Goal: Task Accomplishment & Management: Manage account settings

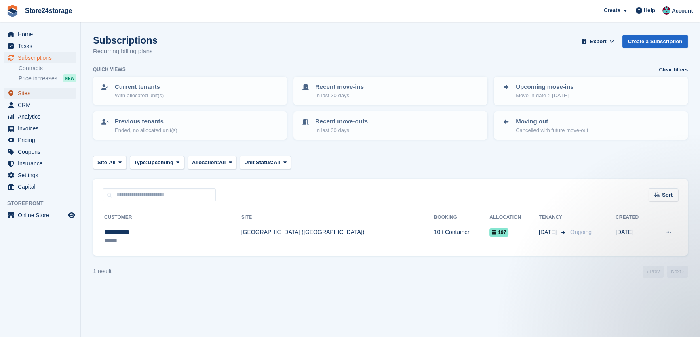
click at [31, 90] on span "Sites" at bounding box center [42, 93] width 48 height 11
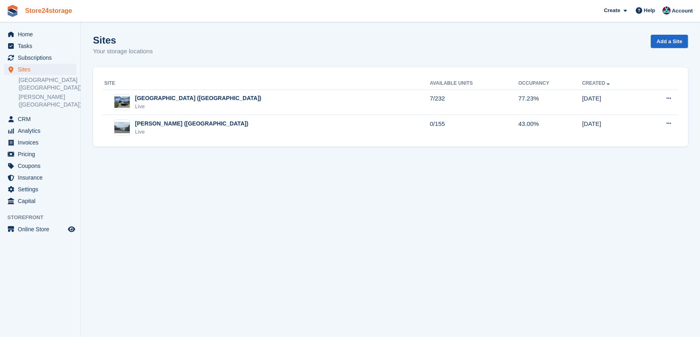
click at [48, 14] on link "Store24storage" at bounding box center [49, 10] width 54 height 13
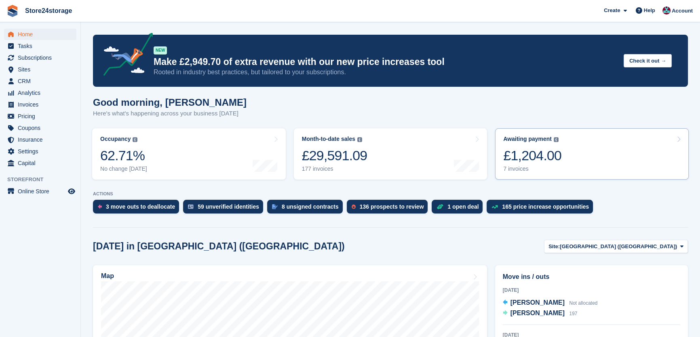
click at [581, 172] on link "Awaiting payment The total outstanding balance on all open invoices. £1,204.00 …" at bounding box center [592, 153] width 194 height 51
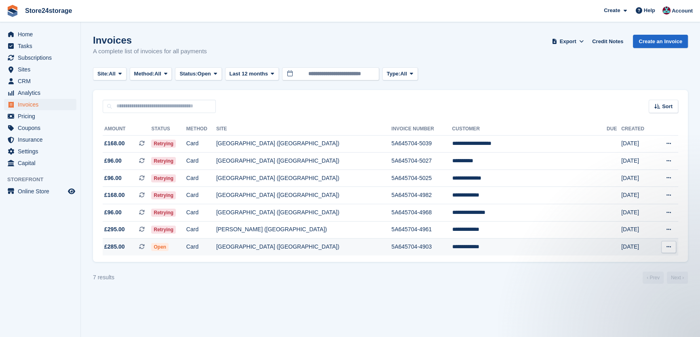
click at [416, 253] on td "5A645704-4903" at bounding box center [421, 247] width 61 height 17
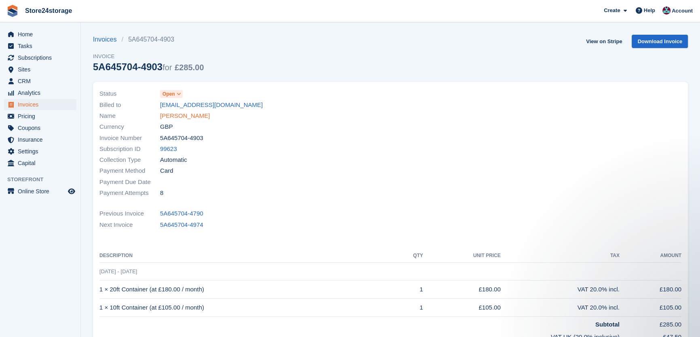
click at [190, 112] on link "tim springett" at bounding box center [185, 116] width 50 height 9
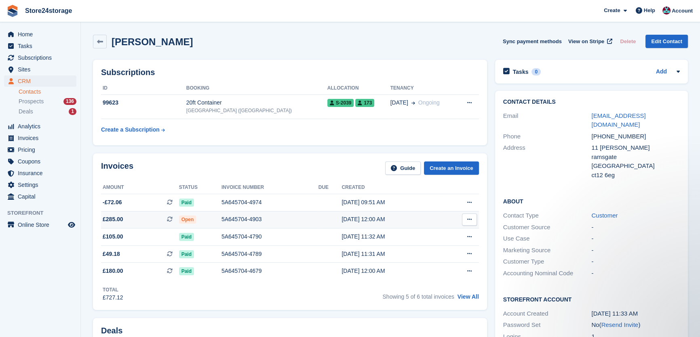
click at [451, 223] on td "Download PDF View on Stripe View Subscription" at bounding box center [459, 219] width 38 height 17
click at [471, 219] on button at bounding box center [469, 220] width 15 height 12
click at [447, 246] on icon at bounding box center [450, 247] width 6 height 6
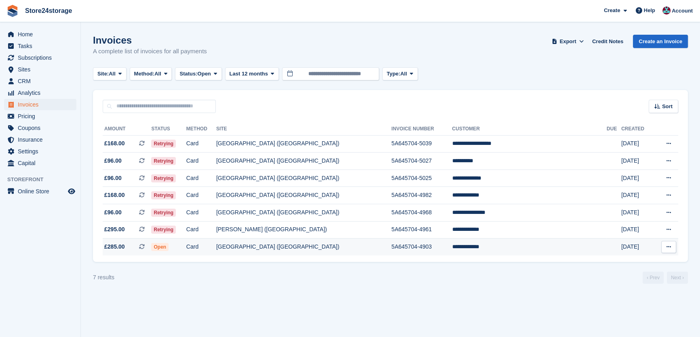
click at [291, 249] on td "[GEOGRAPHIC_DATA] ([GEOGRAPHIC_DATA])" at bounding box center [303, 247] width 175 height 17
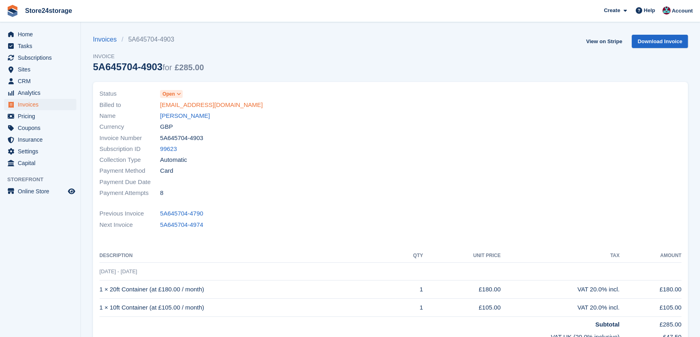
click at [182, 106] on link "[EMAIL_ADDRESS][DOMAIN_NAME]" at bounding box center [211, 105] width 103 height 9
click at [177, 117] on link "tim springett" at bounding box center [185, 116] width 50 height 9
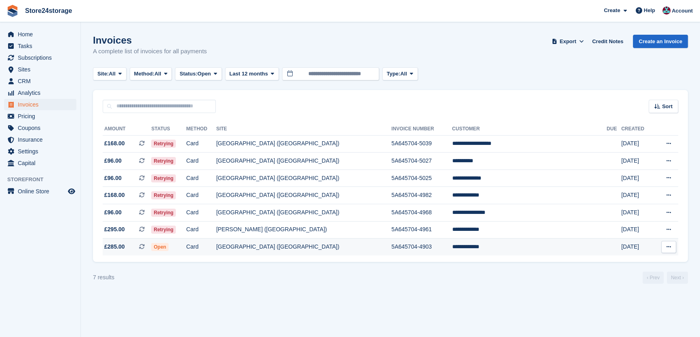
click at [360, 253] on td "[GEOGRAPHIC_DATA] ([GEOGRAPHIC_DATA])" at bounding box center [303, 247] width 175 height 17
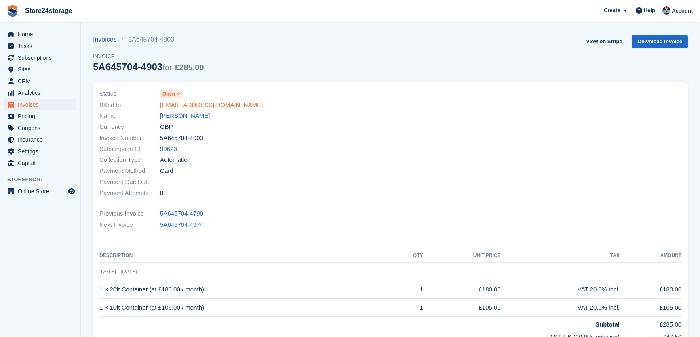
click at [183, 103] on link "[EMAIL_ADDRESS][DOMAIN_NAME]" at bounding box center [211, 105] width 103 height 9
click at [172, 107] on link "[EMAIL_ADDRESS][DOMAIN_NAME]" at bounding box center [211, 105] width 103 height 9
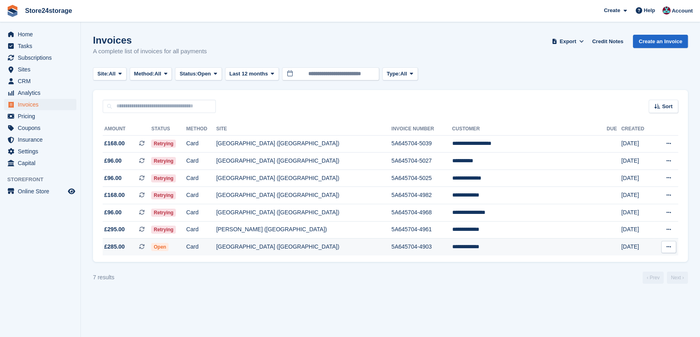
click at [509, 245] on td "**********" at bounding box center [529, 247] width 154 height 17
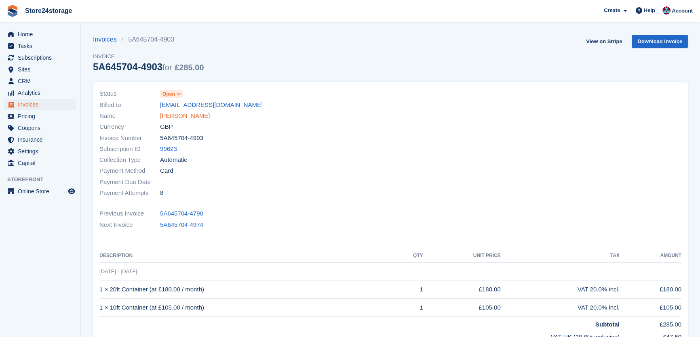
click at [182, 120] on link "[PERSON_NAME]" at bounding box center [185, 116] width 50 height 9
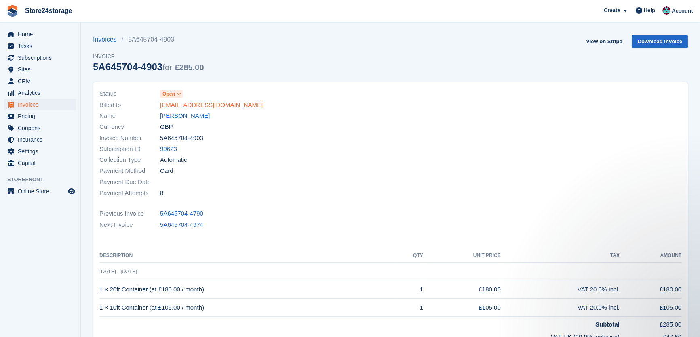
click at [188, 109] on link "[EMAIL_ADDRESS][DOMAIN_NAME]" at bounding box center [211, 105] width 103 height 9
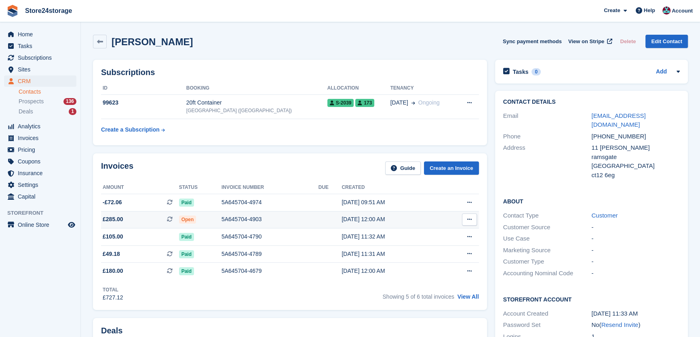
click at [156, 219] on span "£285.00 This is a recurring subscription invoice." at bounding box center [140, 219] width 78 height 8
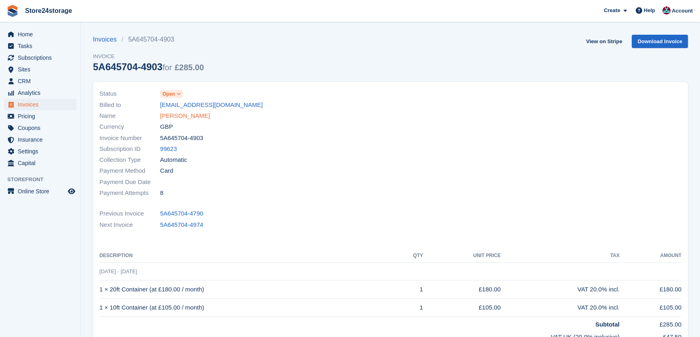
click at [185, 117] on link "[PERSON_NAME]" at bounding box center [185, 116] width 50 height 9
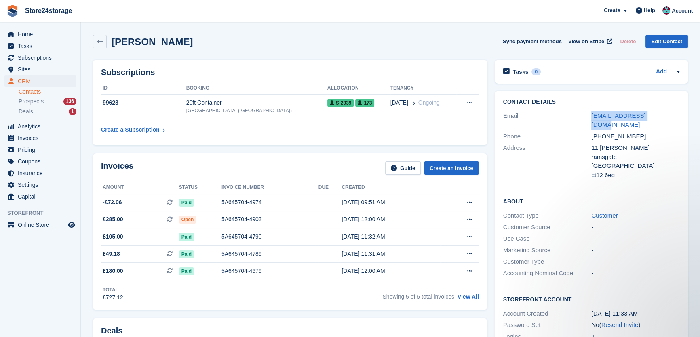
drag, startPoint x: 652, startPoint y: 119, endPoint x: 587, endPoint y: 114, distance: 65.2
click at [586, 114] on div "Email timron@hotmail.co.uk" at bounding box center [591, 120] width 177 height 21
click at [163, 219] on span "£285.00 This is a recurring subscription invoice." at bounding box center [140, 219] width 78 height 8
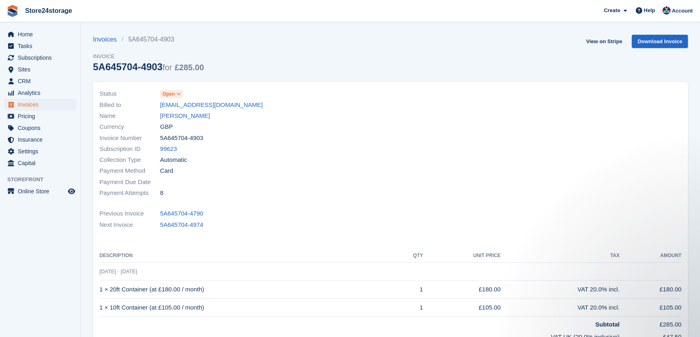
drag, startPoint x: 206, startPoint y: 309, endPoint x: 222, endPoint y: 299, distance: 19.0
click at [222, 299] on td "1 × 10ft Container (at £105.00 / month)" at bounding box center [246, 308] width 295 height 18
drag, startPoint x: 246, startPoint y: 319, endPoint x: 226, endPoint y: 309, distance: 22.9
click at [245, 319] on td "Subtotal" at bounding box center [359, 323] width 520 height 13
drag, startPoint x: 204, startPoint y: 311, endPoint x: 100, endPoint y: 289, distance: 106.7
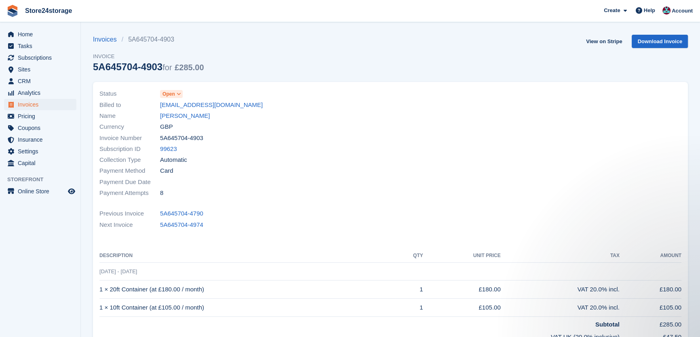
click at [100, 289] on tbody "3 Sep - 3 Oct 1 × 20ft Container (at £180.00 / month) 1 £180.00 VAT 20.0% incl.…" at bounding box center [390, 315] width 582 height 104
click at [357, 299] on td "1 × 20ft Container (at £180.00 / month)" at bounding box center [246, 290] width 295 height 18
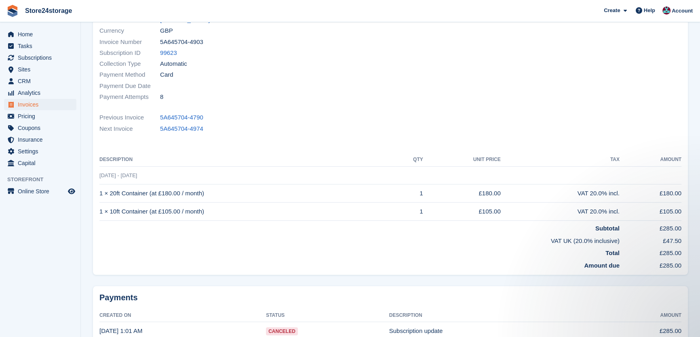
scroll to position [98, 0]
click at [150, 208] on td "1 × 10ft Container (at £105.00 / month)" at bounding box center [246, 210] width 295 height 18
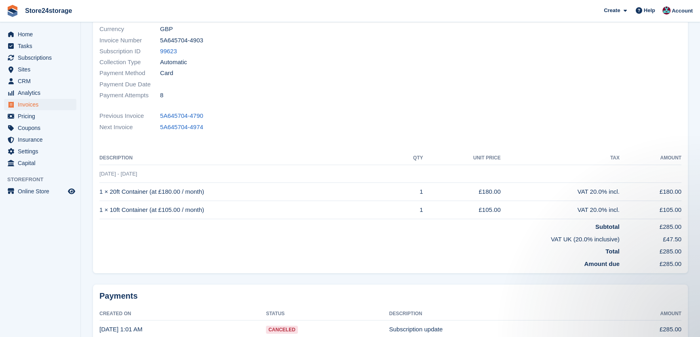
drag, startPoint x: 150, startPoint y: 208, endPoint x: 266, endPoint y: 198, distance: 116.0
click at [266, 198] on td "1 × 20ft Container (at £180.00 / month)" at bounding box center [246, 192] width 295 height 18
drag, startPoint x: 232, startPoint y: 210, endPoint x: 99, endPoint y: 210, distance: 132.9
click at [99, 210] on td "1 × 10ft Container (at £105.00 / month)" at bounding box center [246, 210] width 295 height 18
click at [663, 16] on div "Account" at bounding box center [678, 11] width 36 height 14
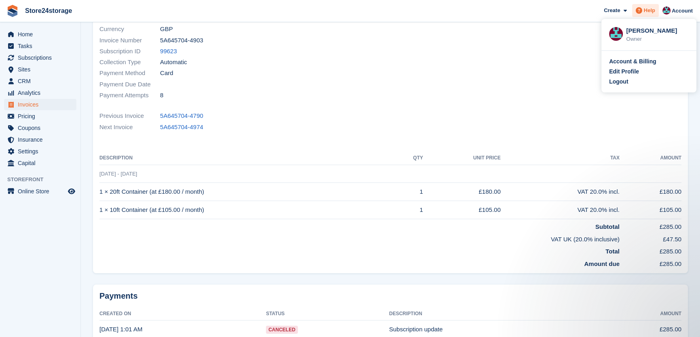
click at [653, 15] on div "Help" at bounding box center [645, 10] width 27 height 13
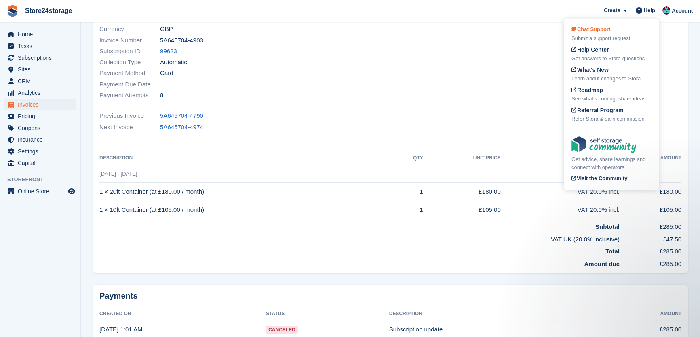
click at [599, 36] on div "Submit a support request" at bounding box center [611, 38] width 80 height 8
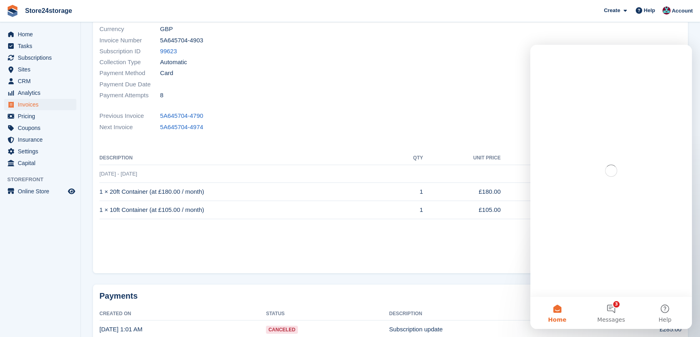
scroll to position [0, 0]
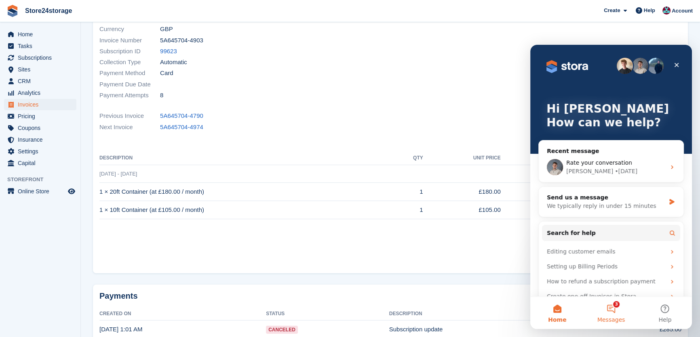
click at [606, 309] on button "3 Messages" at bounding box center [611, 313] width 54 height 32
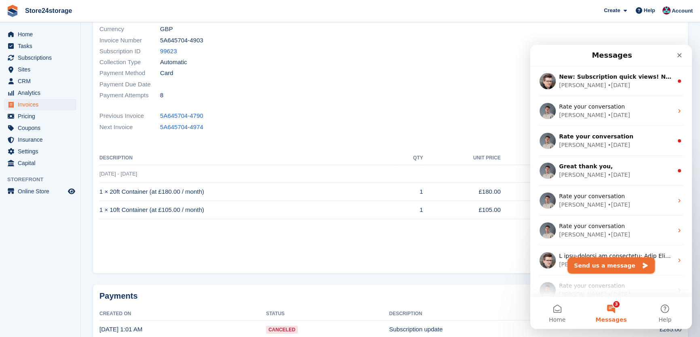
click at [610, 265] on button "Send us a message" at bounding box center [610, 266] width 87 height 16
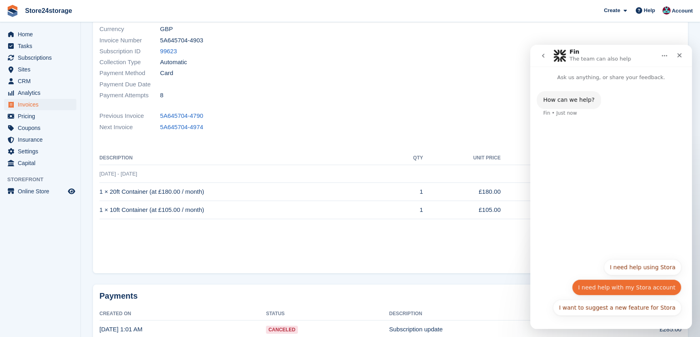
click at [638, 293] on button "I need help with my Stora account" at bounding box center [626, 288] width 109 height 16
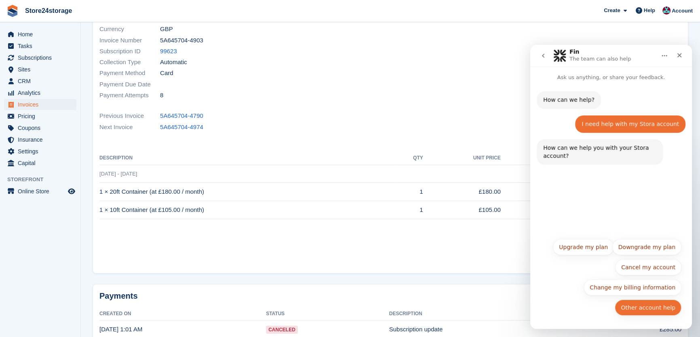
click at [642, 310] on button "Other account help" at bounding box center [648, 308] width 67 height 16
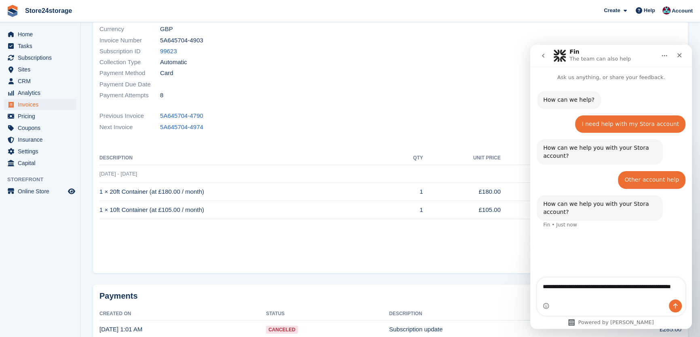
type textarea "**********"
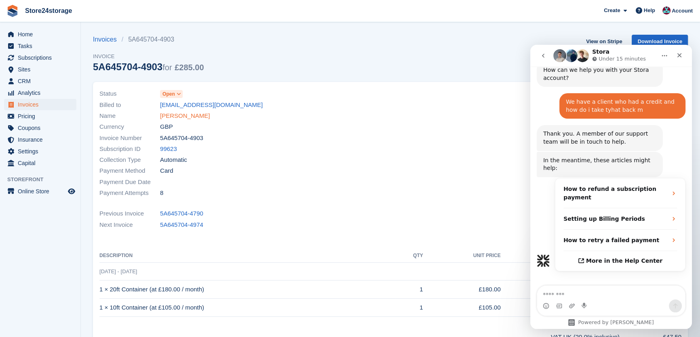
click at [170, 120] on link "[PERSON_NAME]" at bounding box center [185, 116] width 50 height 9
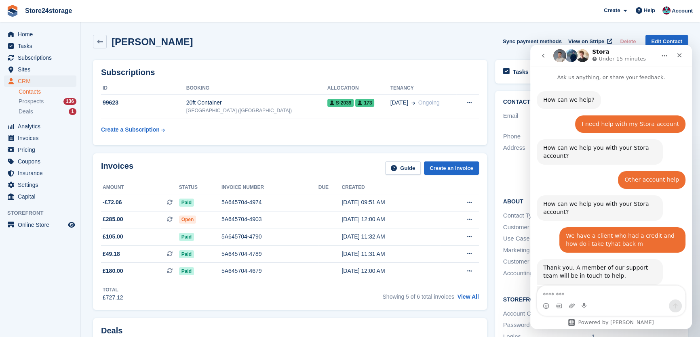
scroll to position [109, 0]
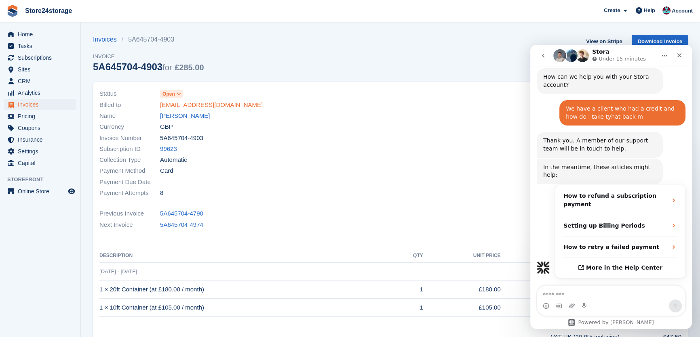
scroll to position [134, 0]
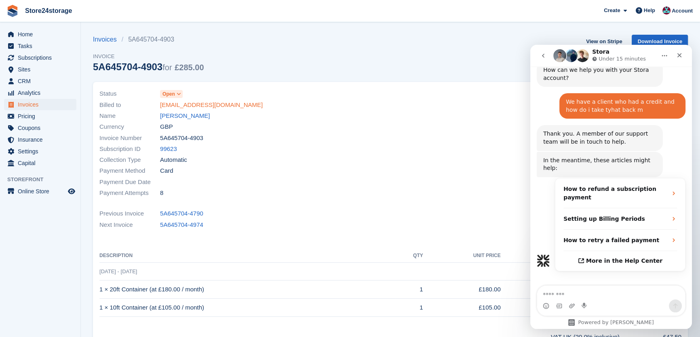
click at [166, 107] on link "[EMAIL_ADDRESS][DOMAIN_NAME]" at bounding box center [211, 105] width 103 height 9
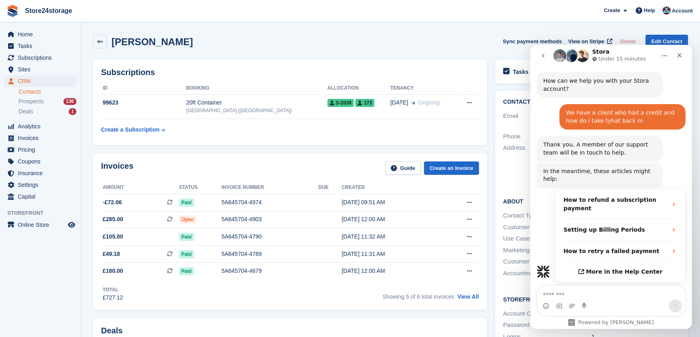
scroll to position [134, 0]
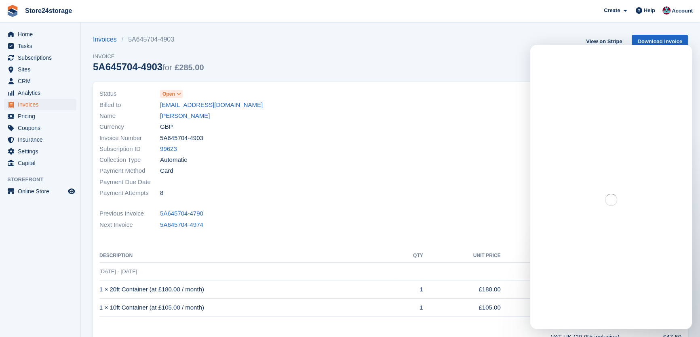
click at [163, 122] on div "Currency GBP" at bounding box center [242, 127] width 286 height 11
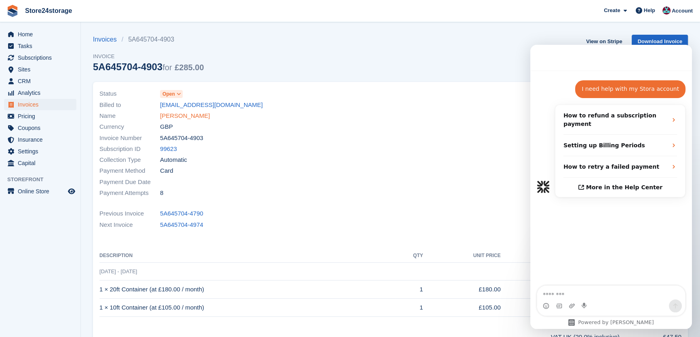
click at [174, 117] on link "tim springett" at bounding box center [185, 116] width 50 height 9
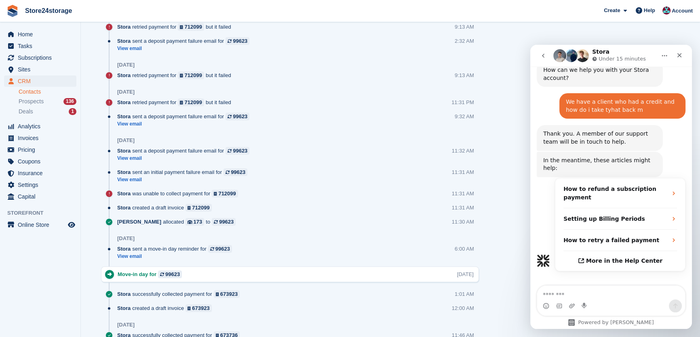
scroll to position [1206, 0]
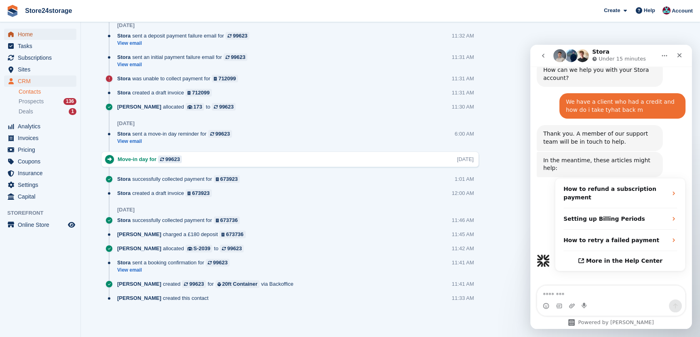
click at [43, 34] on span "Home" at bounding box center [42, 34] width 48 height 11
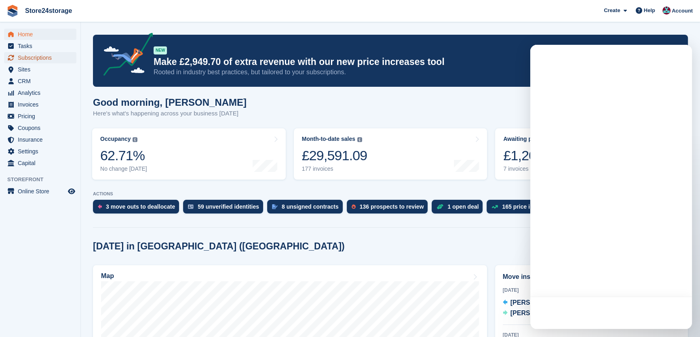
click at [43, 63] on span "Subscriptions" at bounding box center [42, 57] width 48 height 11
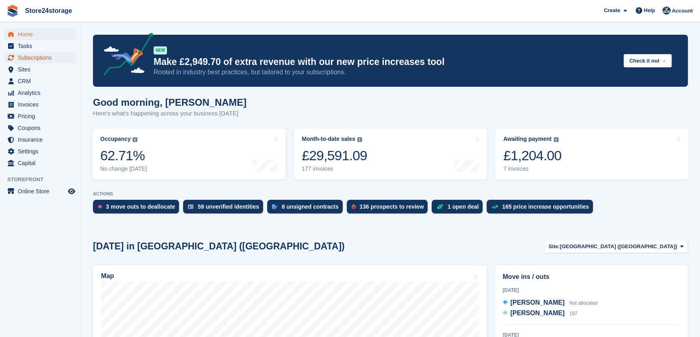
click at [46, 59] on span "Subscriptions" at bounding box center [42, 57] width 48 height 11
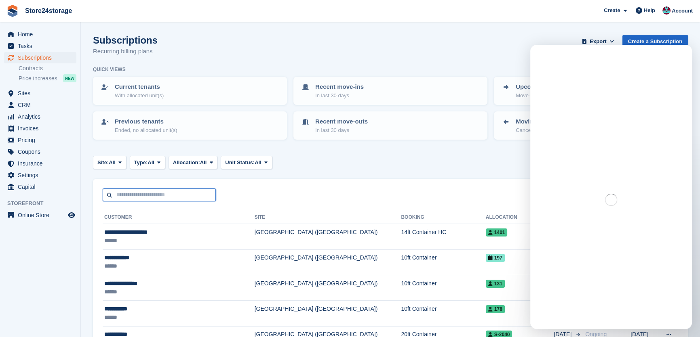
click at [126, 194] on input "text" at bounding box center [159, 195] width 113 height 13
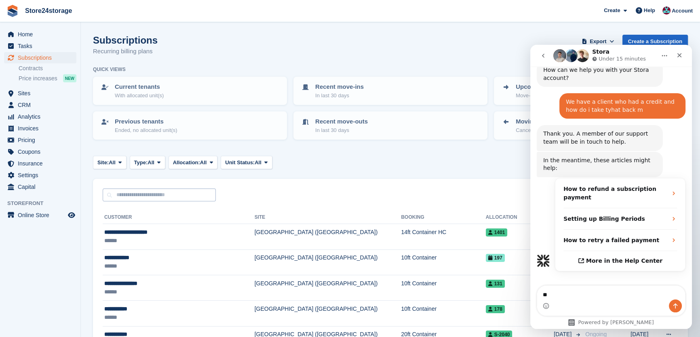
type textarea "***"
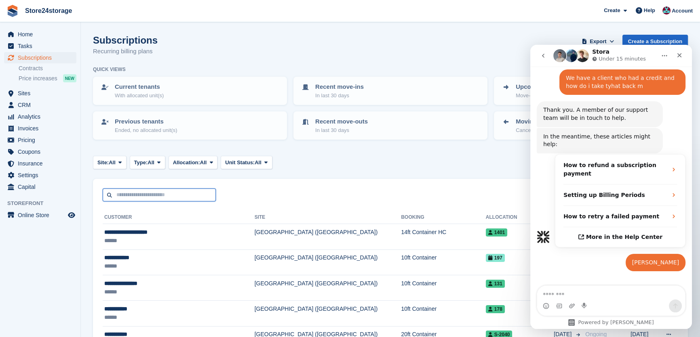
click at [128, 194] on input "text" at bounding box center [159, 195] width 113 height 13
type input "***"
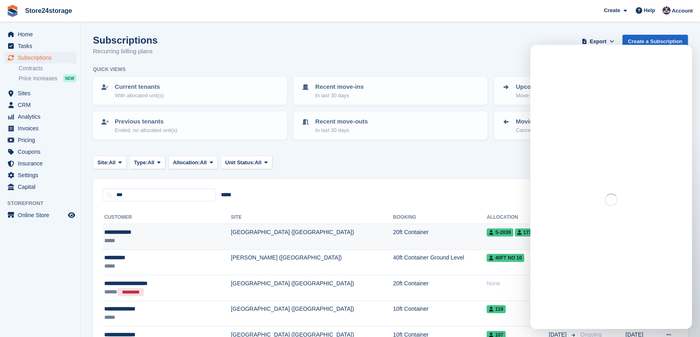
click at [162, 229] on div "**********" at bounding box center [152, 232] width 96 height 8
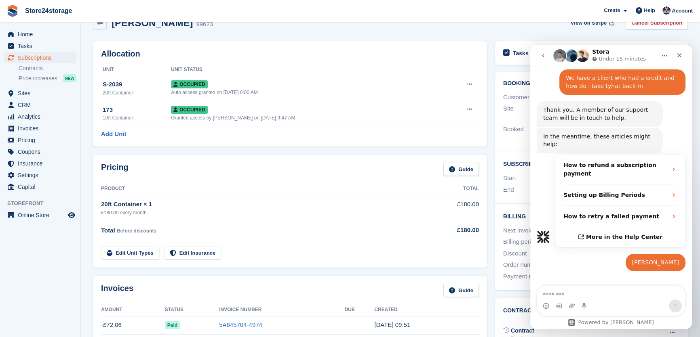
scroll to position [86, 0]
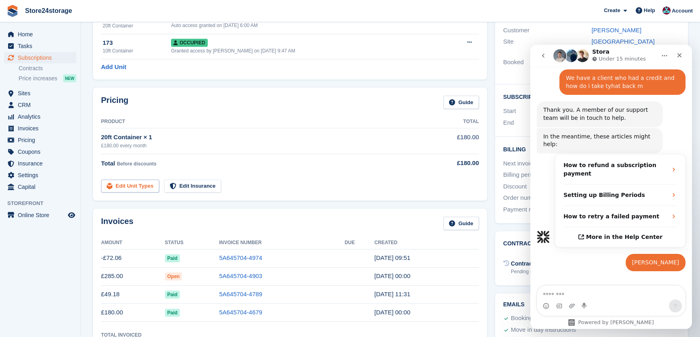
click at [135, 183] on link "Edit Unit Types" at bounding box center [130, 186] width 58 height 13
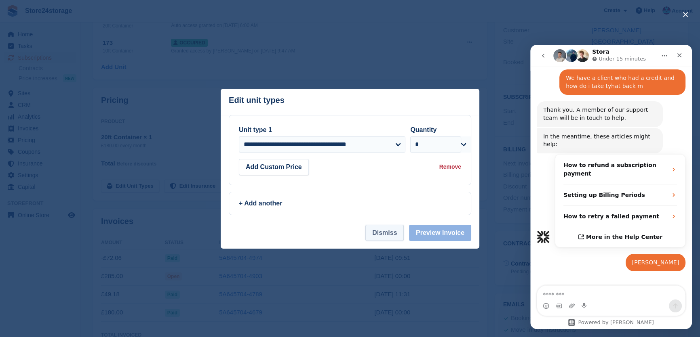
click at [385, 233] on button "Dismiss" at bounding box center [384, 233] width 38 height 16
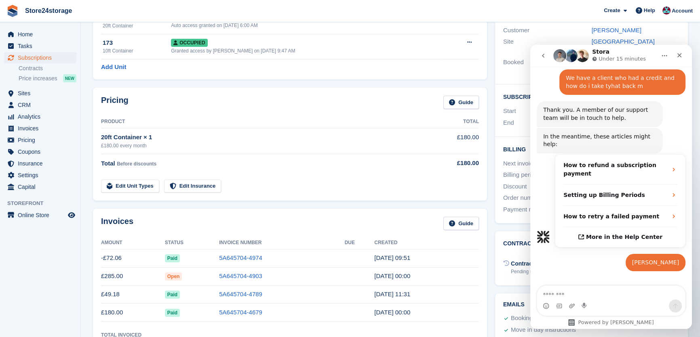
click at [275, 270] on td "5A645704-4903" at bounding box center [281, 276] width 125 height 18
click at [283, 256] on td "5A645704-4974" at bounding box center [281, 258] width 125 height 18
click at [237, 255] on link "5A645704-4974" at bounding box center [240, 258] width 43 height 7
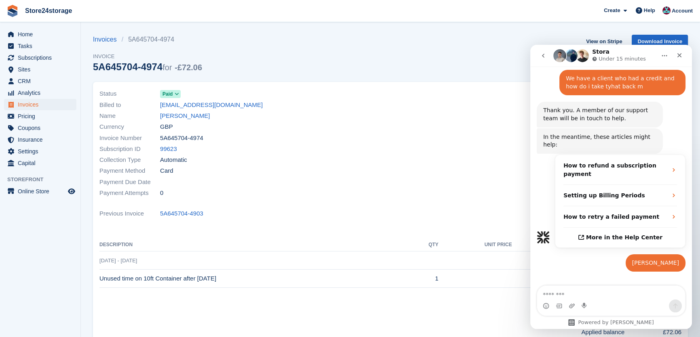
scroll to position [158, 0]
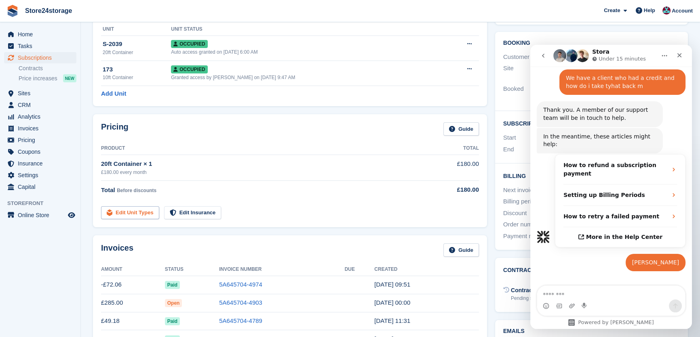
scroll to position [73, 0]
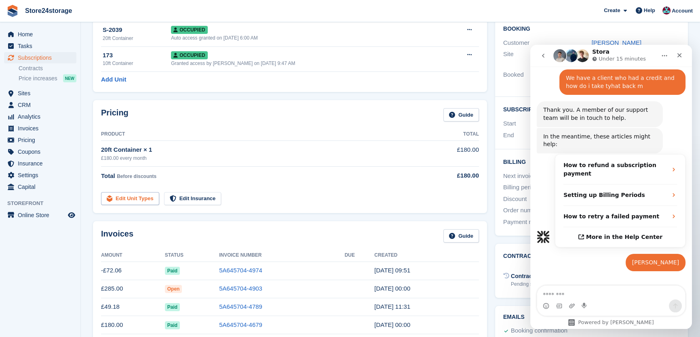
click at [142, 196] on link "Edit Unit Types" at bounding box center [130, 198] width 58 height 13
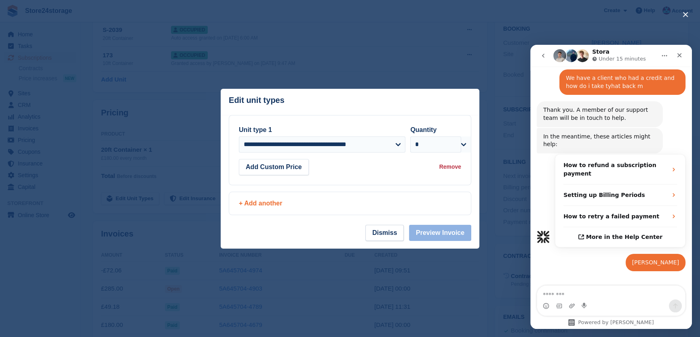
click at [276, 196] on div "+ Add another" at bounding box center [350, 203] width 242 height 23
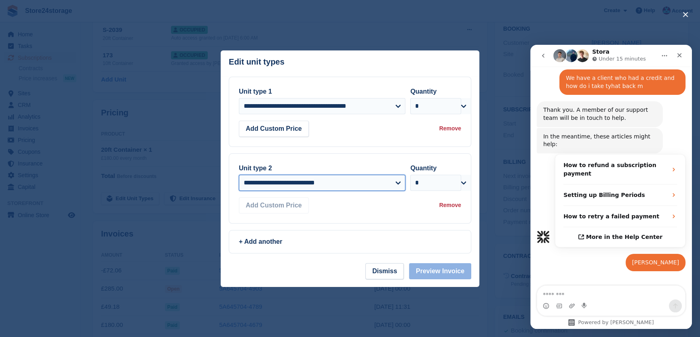
click at [280, 179] on select "**********" at bounding box center [322, 183] width 166 height 16
select select "*****"
click at [239, 175] on select "**********" at bounding box center [322, 183] width 166 height 16
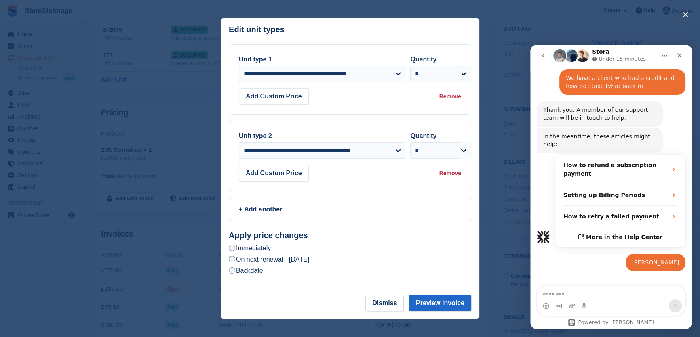
click at [255, 270] on label "Backdate" at bounding box center [246, 271] width 34 height 8
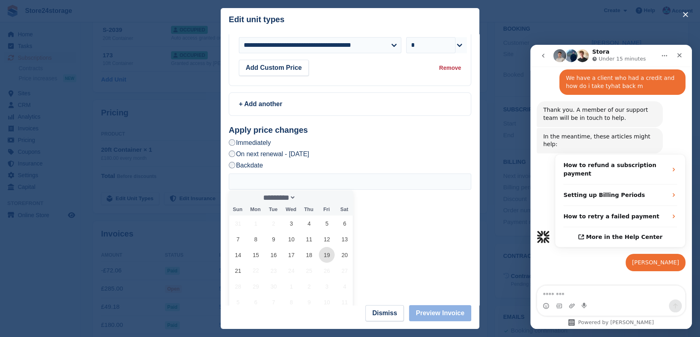
scroll to position [120, 0]
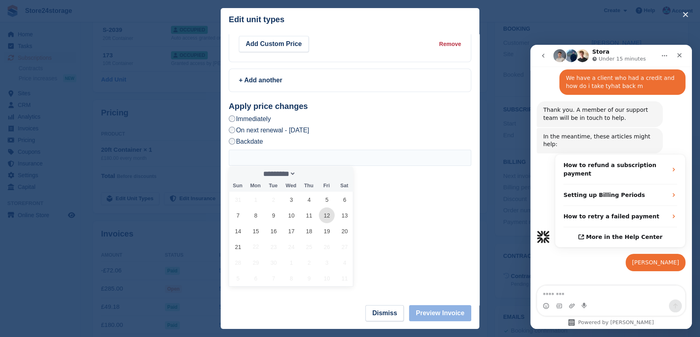
click at [321, 215] on span "12" at bounding box center [327, 216] width 16 height 16
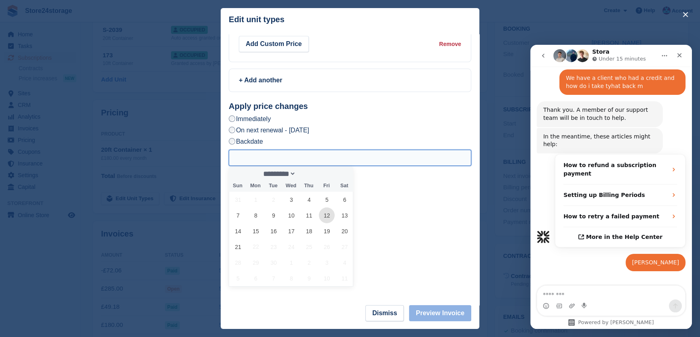
type input "**********"
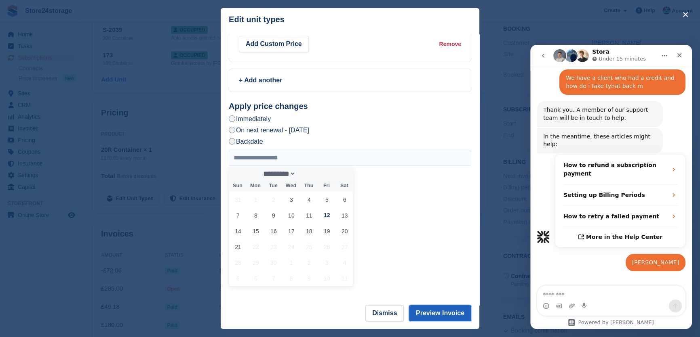
click at [428, 310] on button "Preview Invoice" at bounding box center [440, 313] width 62 height 16
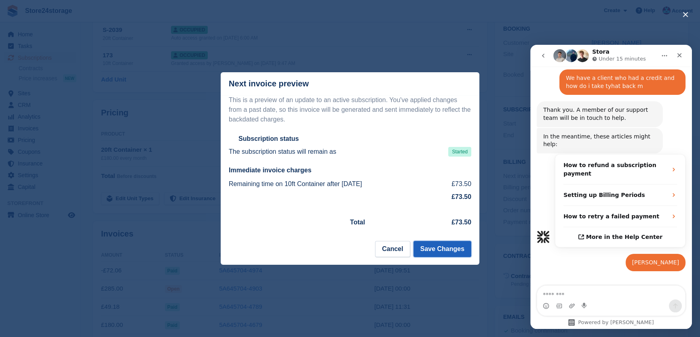
click at [455, 250] on button "Save Changes" at bounding box center [442, 249] width 58 height 16
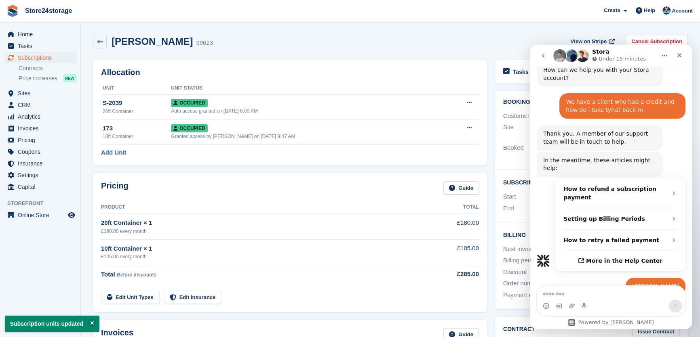
scroll to position [109, 0]
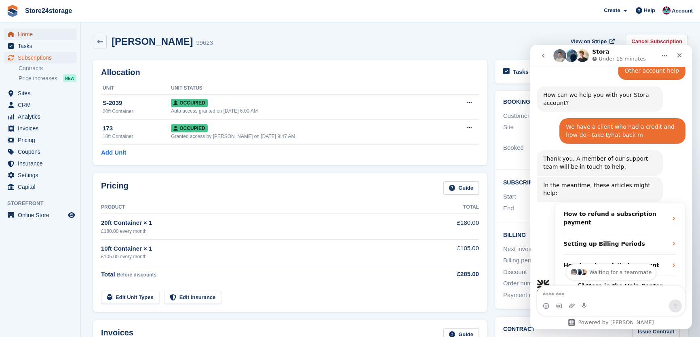
click at [42, 34] on span "Home" at bounding box center [42, 34] width 48 height 11
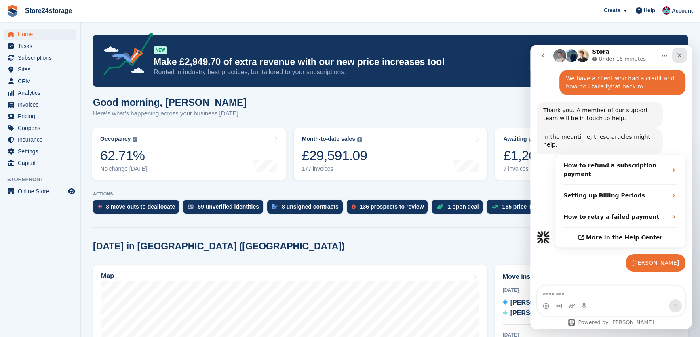
scroll to position [158, 0]
click at [62, 13] on link "Store24storage" at bounding box center [49, 10] width 54 height 13
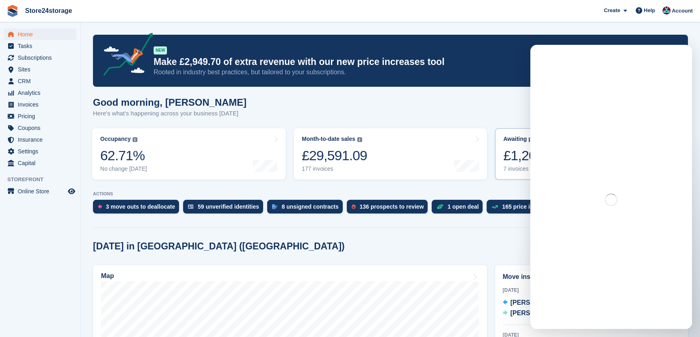
click at [522, 149] on div "£1,204.00" at bounding box center [532, 155] width 58 height 17
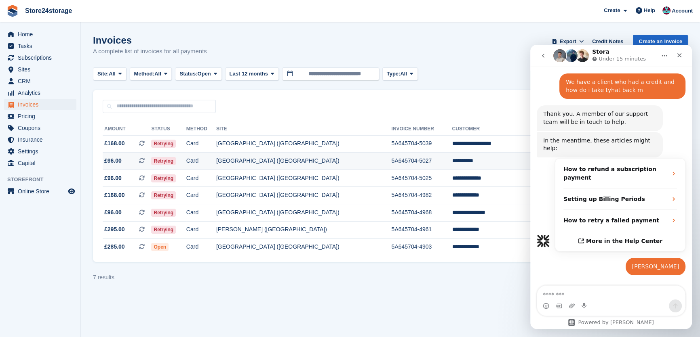
scroll to position [158, 0]
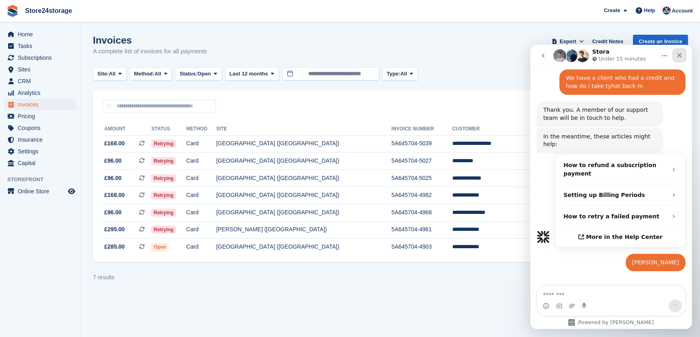
click at [678, 57] on icon "Close" at bounding box center [679, 55] width 6 height 6
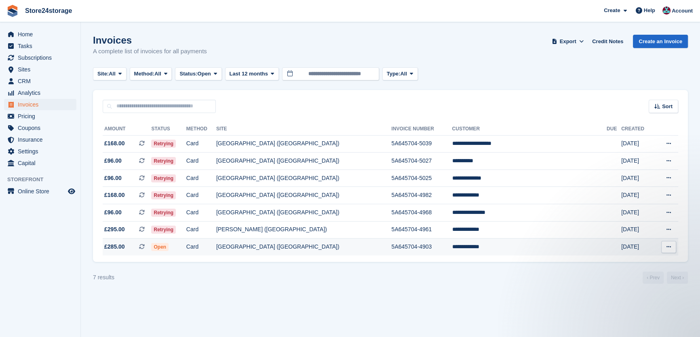
click at [333, 251] on td "[GEOGRAPHIC_DATA] ([GEOGRAPHIC_DATA])" at bounding box center [303, 247] width 175 height 17
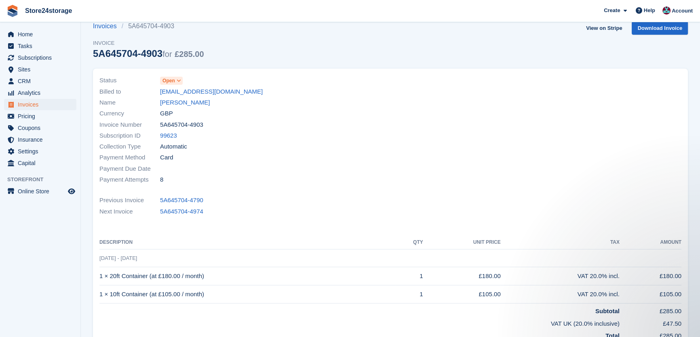
scroll to position [49, 0]
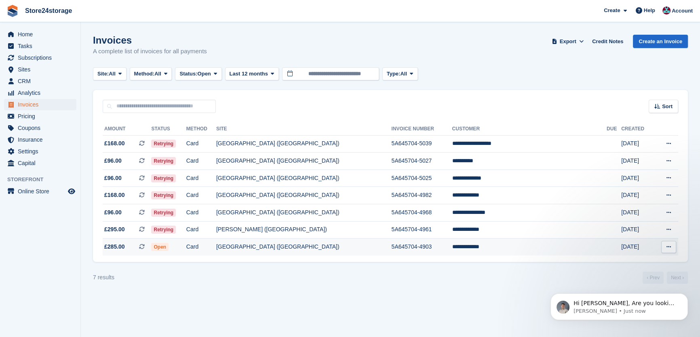
click at [447, 243] on td "5A645704-4903" at bounding box center [421, 247] width 61 height 17
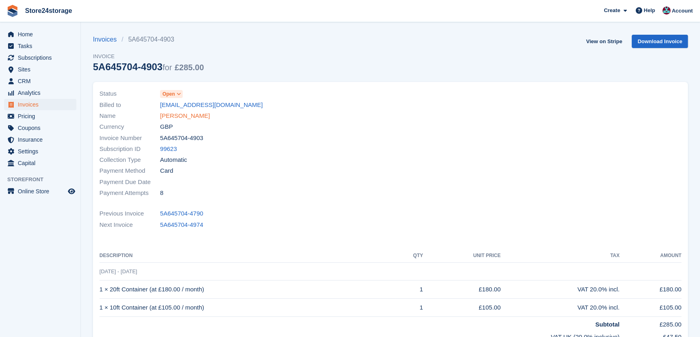
click at [173, 118] on link "[PERSON_NAME]" at bounding box center [185, 116] width 50 height 9
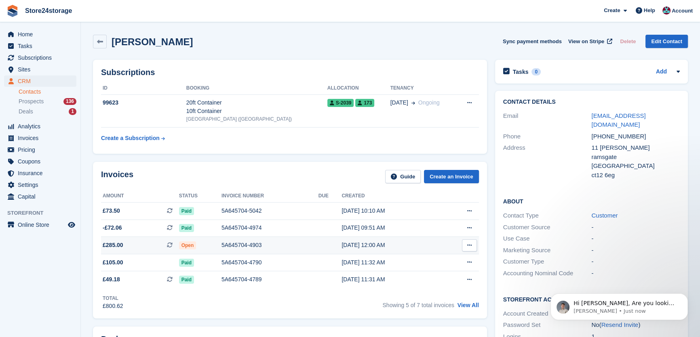
click at [469, 246] on icon at bounding box center [469, 245] width 4 height 5
click at [430, 271] on p "View on Stripe" at bounding box center [438, 273] width 70 height 13
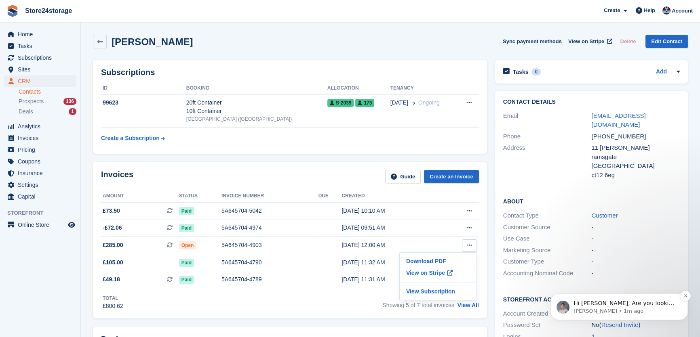
click at [593, 304] on p "Hi [PERSON_NAME], Are you looking to remove credit from a customers account?" at bounding box center [625, 304] width 104 height 8
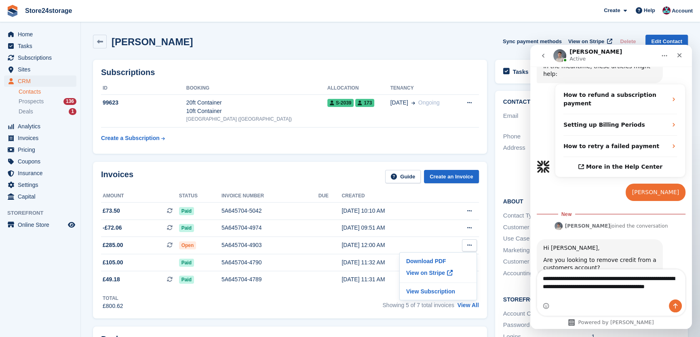
scroll to position [236, 0]
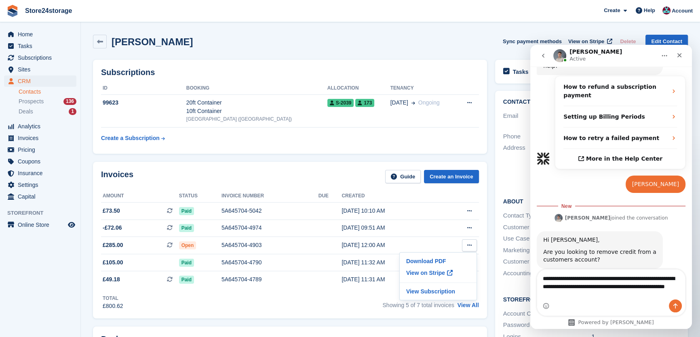
type textarea "**********"
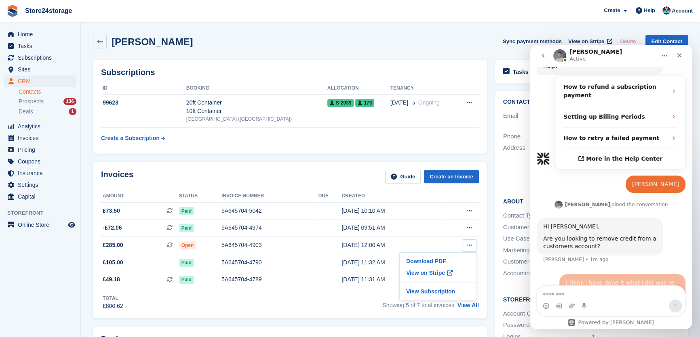
scroll to position [246, 0]
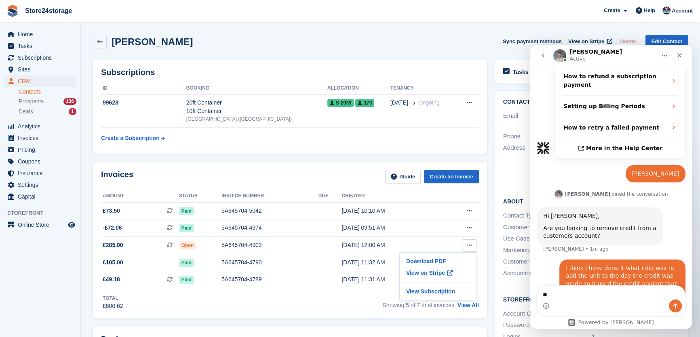
type textarea "*"
type textarea "**********"
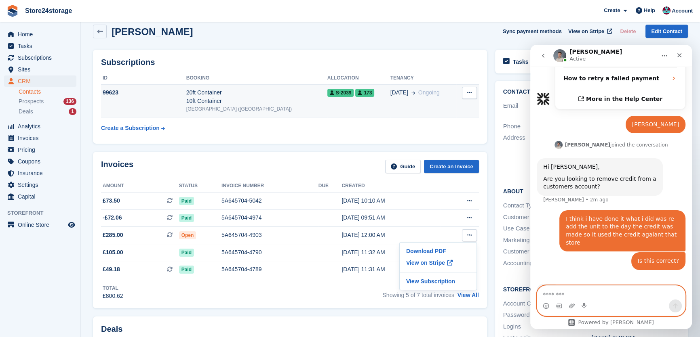
scroll to position [0, 0]
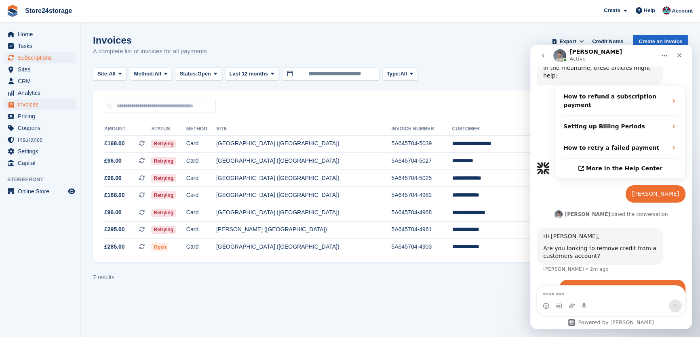
scroll to position [259, 0]
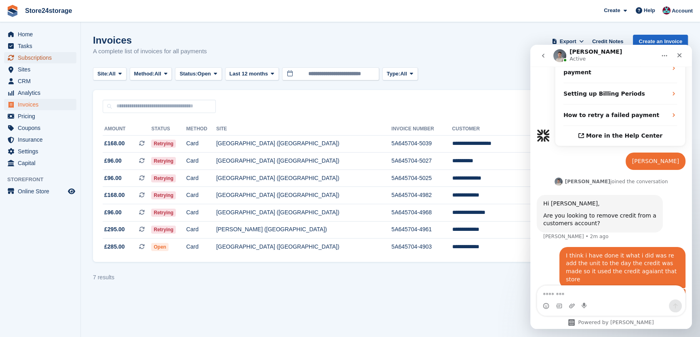
click at [46, 61] on span "Subscriptions" at bounding box center [42, 57] width 48 height 11
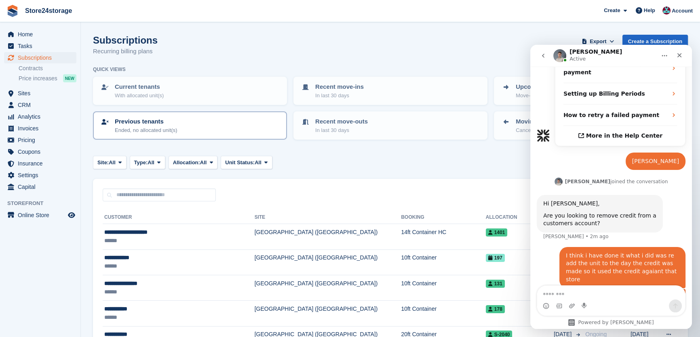
scroll to position [265, 0]
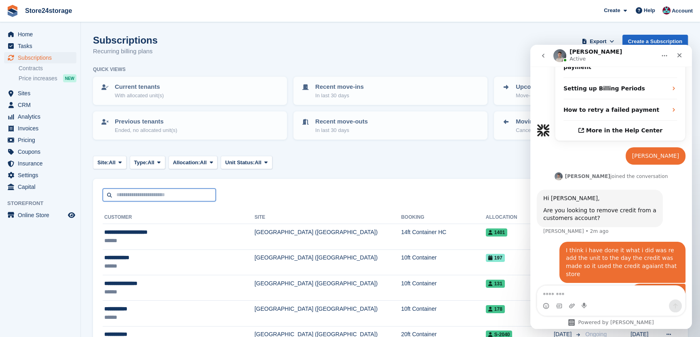
click at [154, 189] on input "text" at bounding box center [159, 195] width 113 height 13
type input "***"
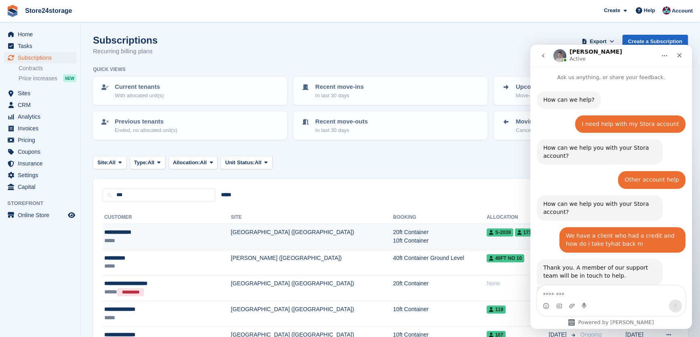
click at [171, 235] on div "**********" at bounding box center [152, 232] width 96 height 8
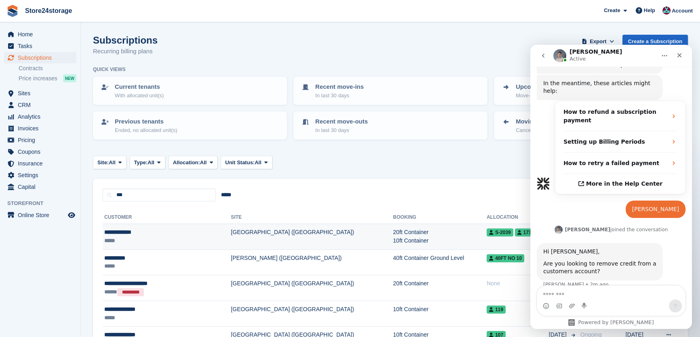
scroll to position [246, 0]
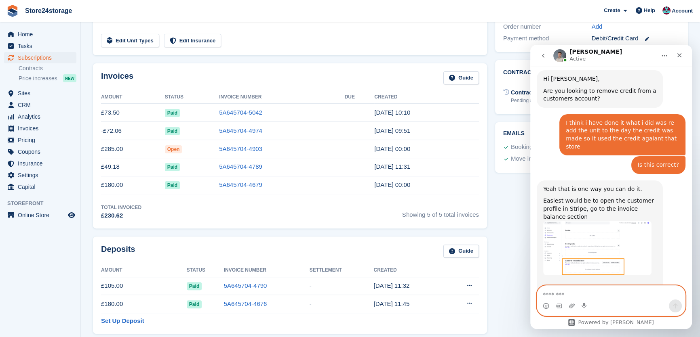
scroll to position [387, 0]
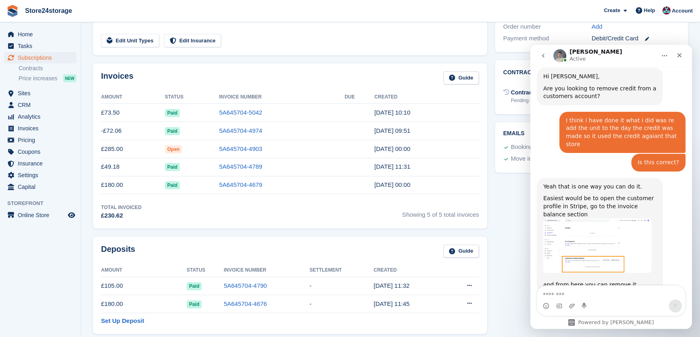
click at [612, 226] on img "Bradley says…" at bounding box center [597, 246] width 108 height 55
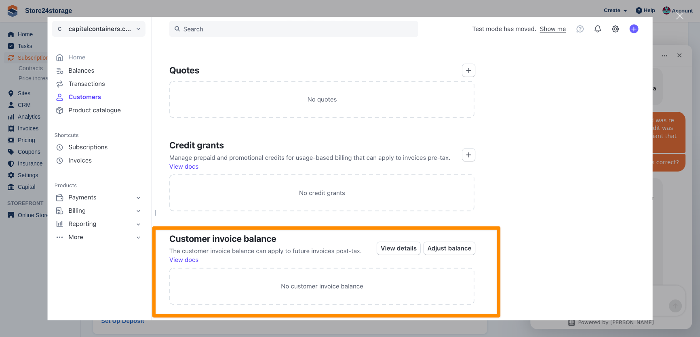
click at [521, 187] on img "Close" at bounding box center [350, 169] width 605 height 304
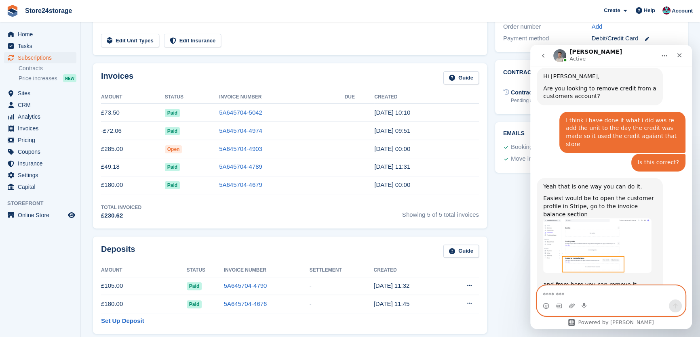
click at [551, 293] on textarea "Message…" at bounding box center [611, 293] width 148 height 14
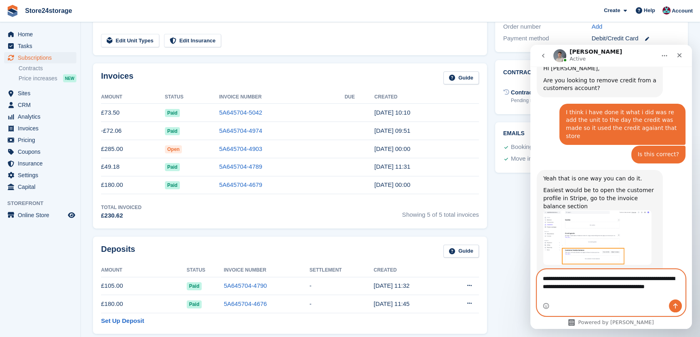
scroll to position [403, 0]
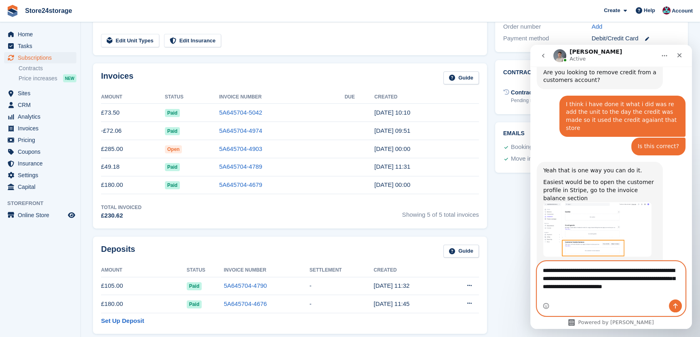
type textarea "**********"
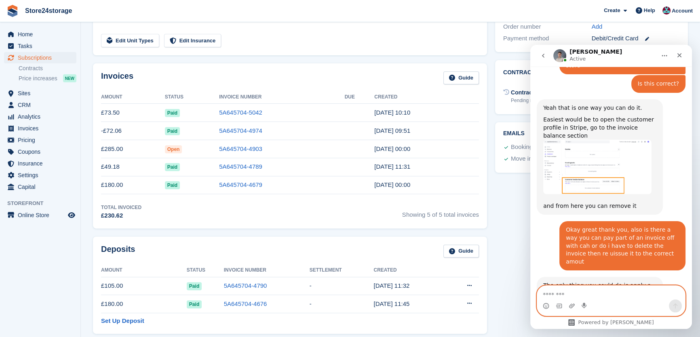
scroll to position [482, 0]
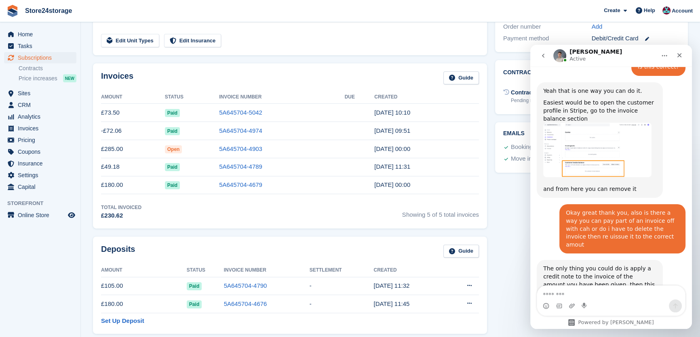
click at [219, 149] on link "5A645704-4903" at bounding box center [240, 148] width 43 height 7
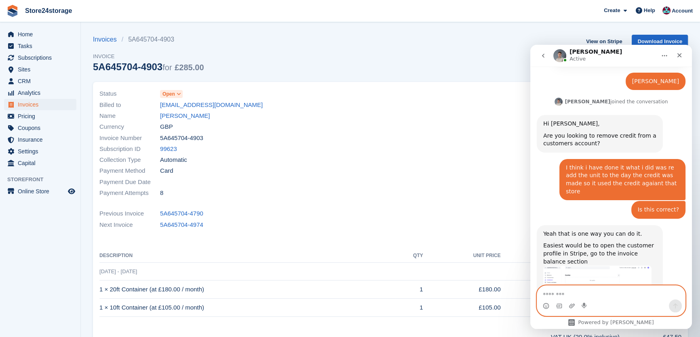
scroll to position [482, 0]
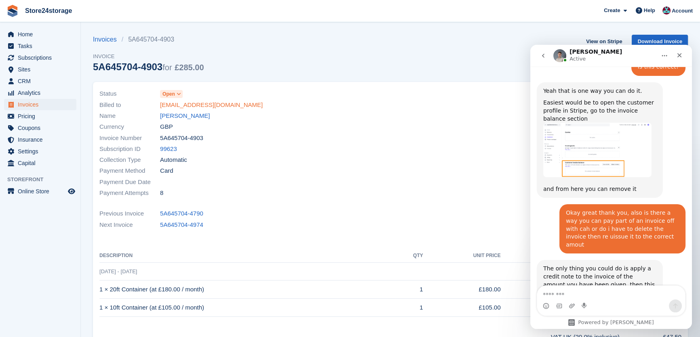
click at [173, 107] on link "[EMAIL_ADDRESS][DOMAIN_NAME]" at bounding box center [211, 105] width 103 height 9
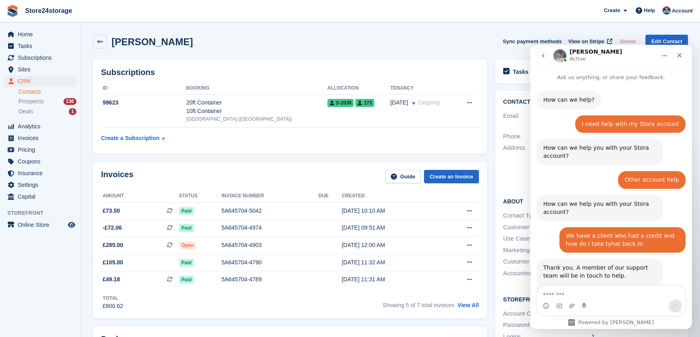
click at [142, 44] on h2 "[PERSON_NAME]" at bounding box center [152, 41] width 81 height 11
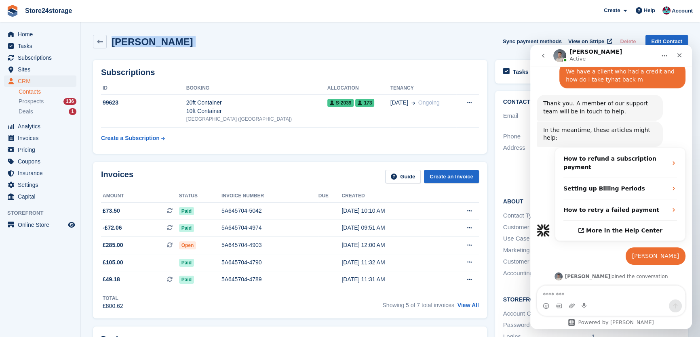
click at [142, 44] on h2 "[PERSON_NAME]" at bounding box center [152, 41] width 81 height 11
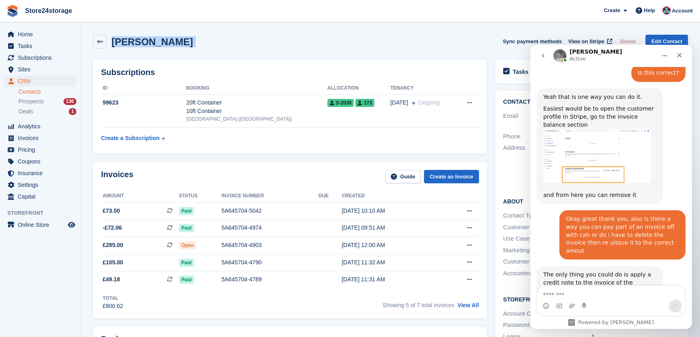
scroll to position [482, 0]
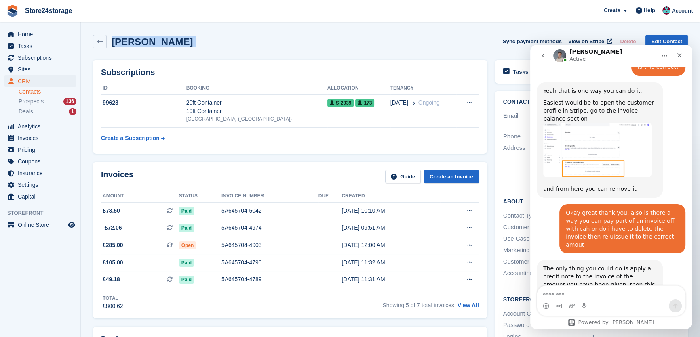
copy div "[PERSON_NAME] Sync payment methods View on Stripe Delete Edit Contact"
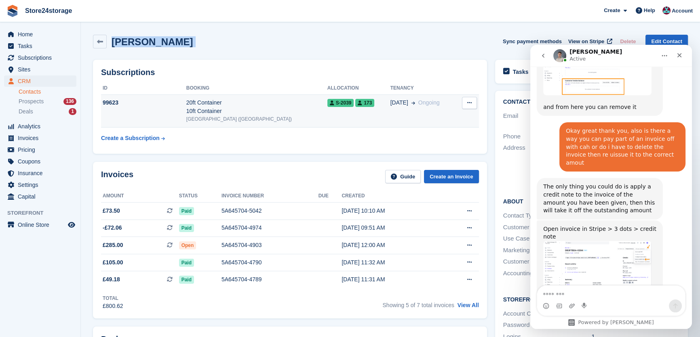
scroll to position [566, 0]
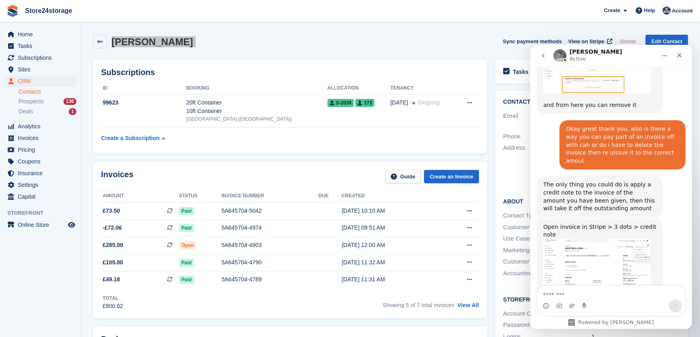
click at [572, 239] on img "Bradley says…" at bounding box center [597, 272] width 108 height 66
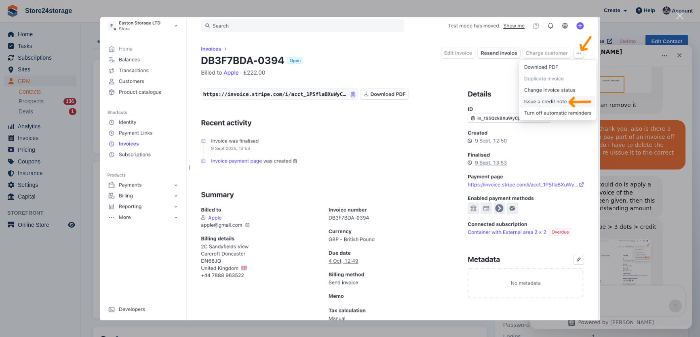
scroll to position [0, 0]
click at [666, 231] on div "Intercom messenger" at bounding box center [350, 168] width 700 height 337
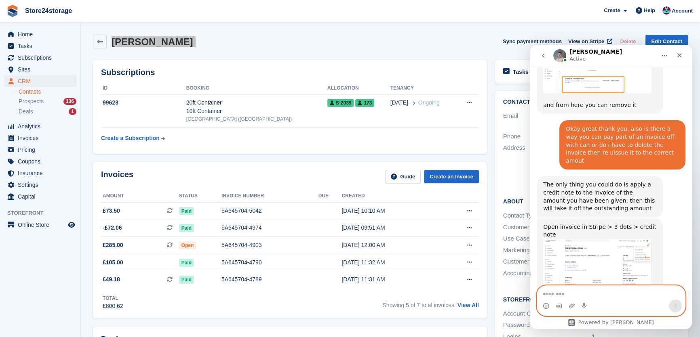
click at [564, 293] on textarea "Message…" at bounding box center [611, 293] width 148 height 14
type textarea "*"
type textarea "**********"
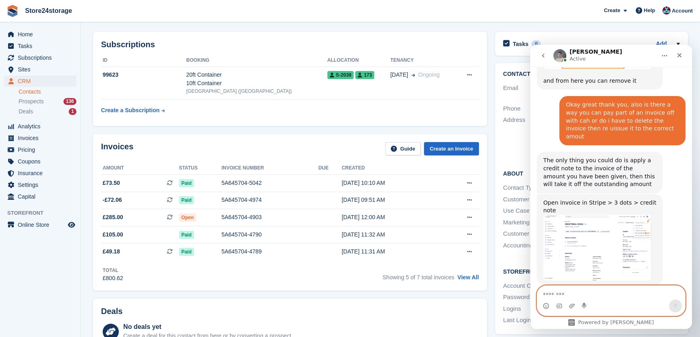
scroll to position [49, 0]
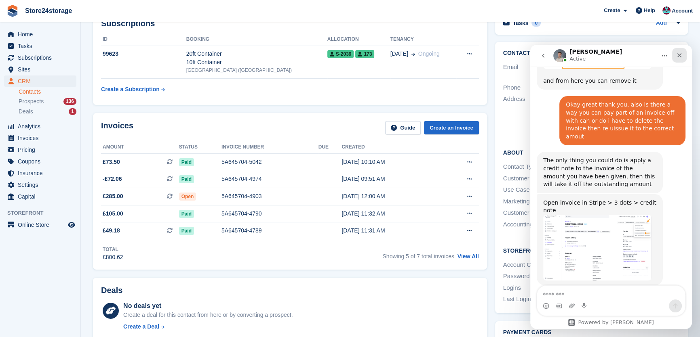
click at [679, 54] on icon "Close" at bounding box center [679, 55] width 6 height 6
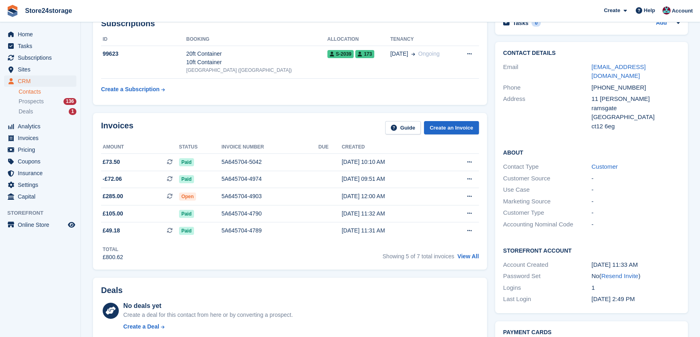
scroll to position [591, 0]
drag, startPoint x: 616, startPoint y: 120, endPoint x: 590, endPoint y: 119, distance: 25.9
click at [590, 119] on div "Address [STREET_ADDRESS][PERSON_NAME] [GEOGRAPHIC_DATA] [GEOGRAPHIC_DATA] ct12 …" at bounding box center [591, 112] width 177 height 39
click at [596, 122] on div "ct12 6eg" at bounding box center [635, 126] width 88 height 9
drag, startPoint x: 612, startPoint y: 120, endPoint x: 591, endPoint y: 118, distance: 21.5
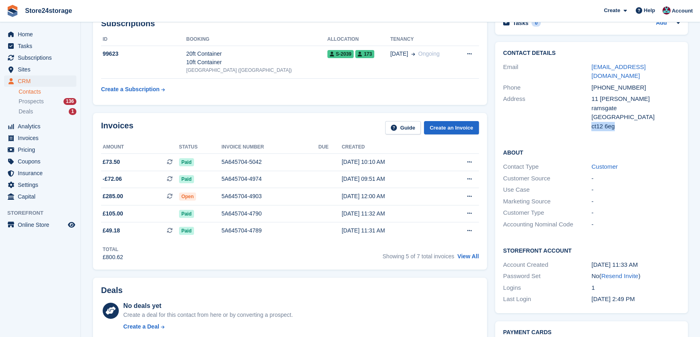
click at [591, 122] on div "ct12 6eg" at bounding box center [635, 126] width 88 height 9
copy div "ct12 6eg"
click at [227, 196] on div "5A645704-4903" at bounding box center [269, 196] width 97 height 8
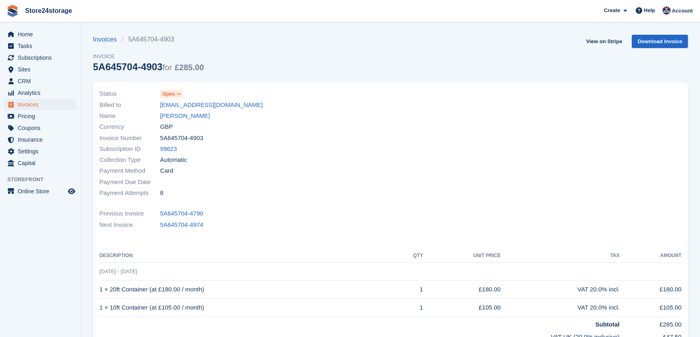
click at [187, 121] on div "Name tim springett" at bounding box center [242, 116] width 286 height 11
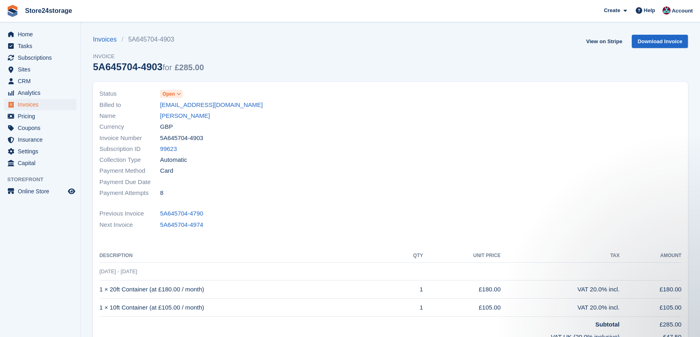
drag, startPoint x: 208, startPoint y: 309, endPoint x: 98, endPoint y: 290, distance: 111.4
click at [98, 290] on div "Status Open Billed to timron@hotmail.co.uk Name tim springett Currency GBP Invo…" at bounding box center [390, 226] width 595 height 289
click at [99, 272] on span "3 Sep - 3 Oct" at bounding box center [118, 272] width 38 height 6
drag, startPoint x: 99, startPoint y: 272, endPoint x: 204, endPoint y: 309, distance: 111.3
click at [204, 309] on tbody "3 Sep - 3 Oct 1 × 20ft Container (at £180.00 / month) 1 £180.00 VAT 20.0% incl.…" at bounding box center [390, 315] width 582 height 104
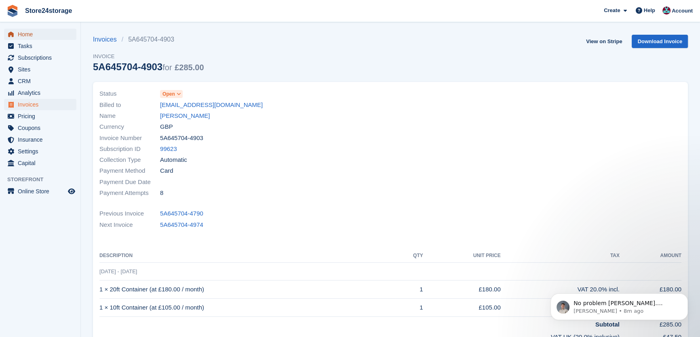
click at [48, 36] on span "Home" at bounding box center [42, 34] width 48 height 11
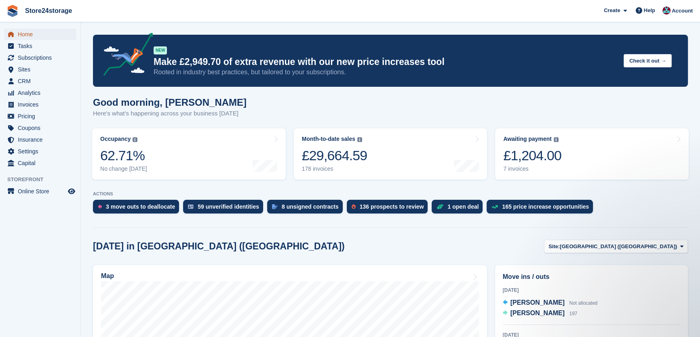
click at [41, 38] on span "Home" at bounding box center [42, 34] width 48 height 11
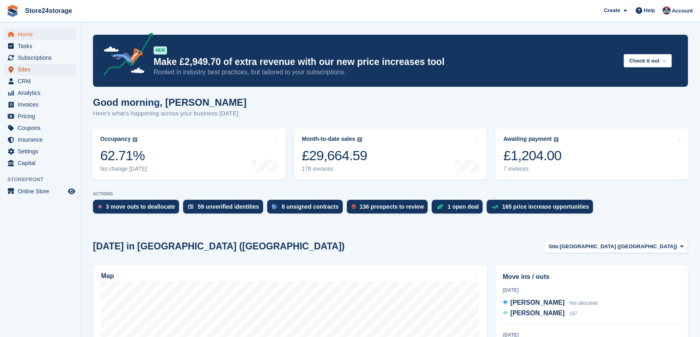
click at [24, 71] on span "Sites" at bounding box center [42, 69] width 48 height 11
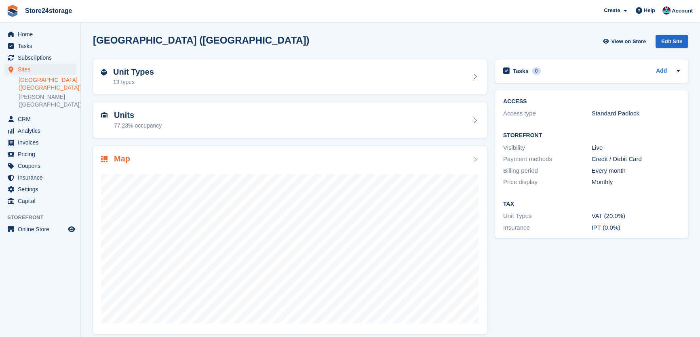
click at [203, 152] on div "Map" at bounding box center [290, 240] width 394 height 188
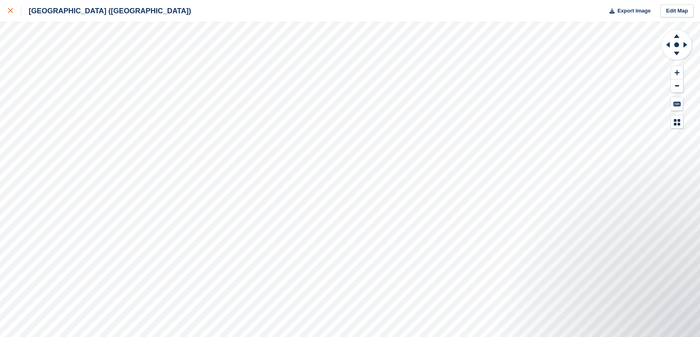
click at [19, 9] on div at bounding box center [14, 11] width 13 height 10
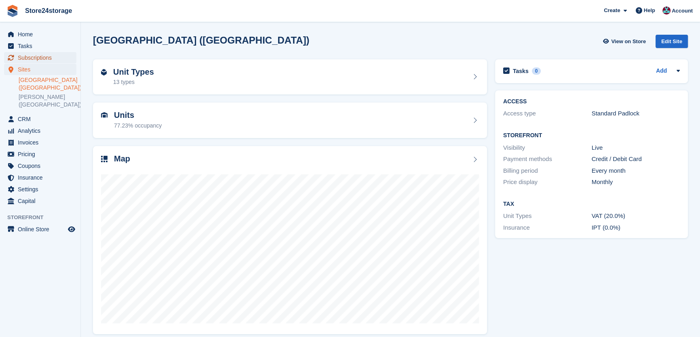
click at [42, 59] on span "Subscriptions" at bounding box center [42, 57] width 48 height 11
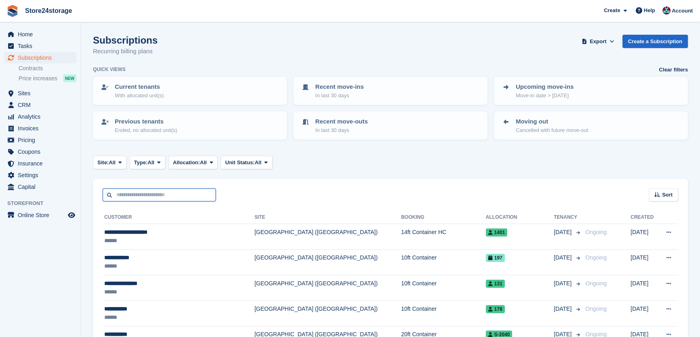
click at [167, 196] on input "text" at bounding box center [159, 195] width 113 height 13
type input "***"
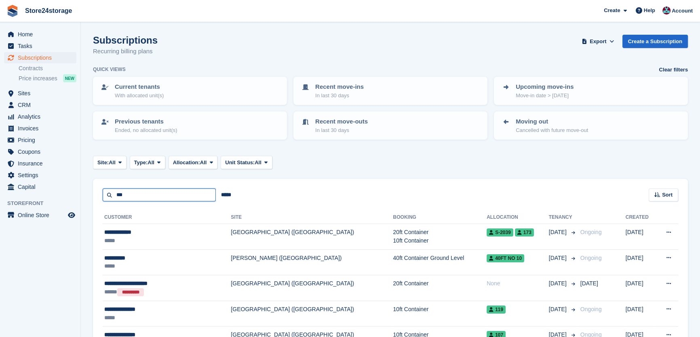
click at [127, 192] on input "***" at bounding box center [159, 195] width 113 height 13
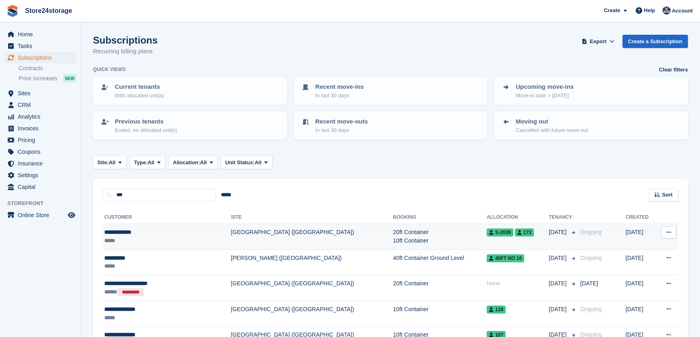
click at [118, 233] on div "**********" at bounding box center [152, 232] width 96 height 8
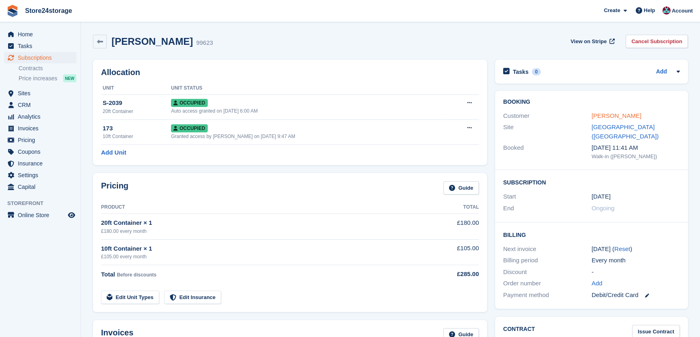
click at [612, 116] on link "tim springett" at bounding box center [616, 115] width 50 height 7
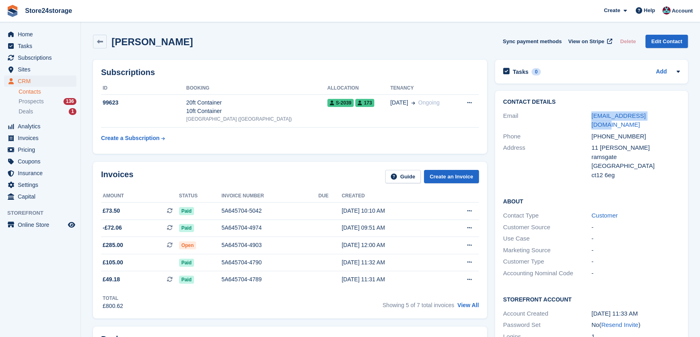
drag, startPoint x: 656, startPoint y: 116, endPoint x: 570, endPoint y: 115, distance: 85.7
click at [570, 115] on div "Email timron@hotmail.co.uk" at bounding box center [591, 120] width 177 height 21
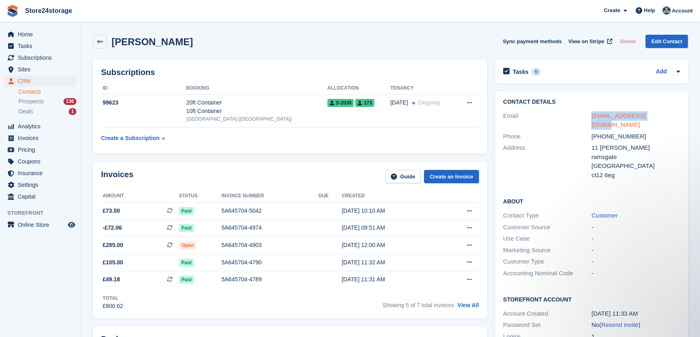
copy div "timron@hotmail.co.uk"
click at [54, 34] on span "Home" at bounding box center [42, 34] width 48 height 11
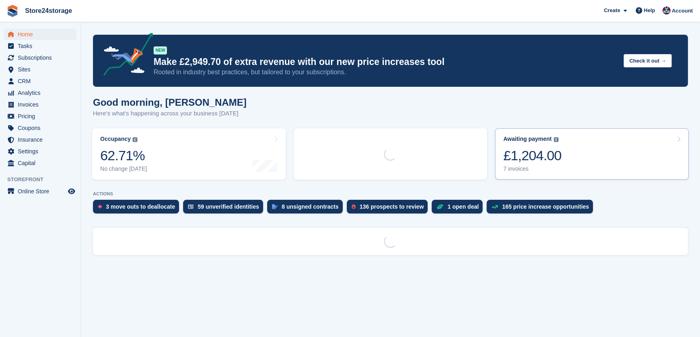
click at [551, 170] on div "7 invoices" at bounding box center [532, 169] width 58 height 7
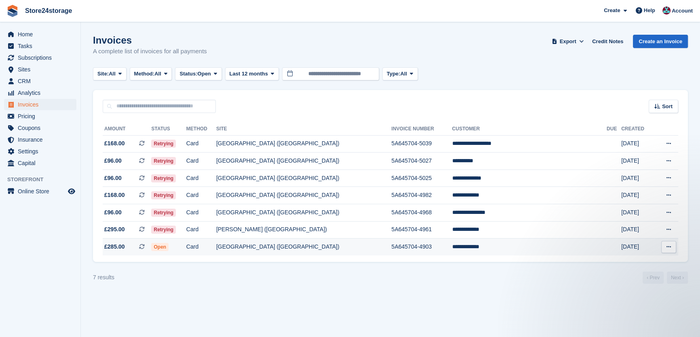
click at [669, 249] on icon at bounding box center [668, 246] width 4 height 5
click at [631, 273] on p "View on Stripe" at bounding box center [637, 274] width 70 height 13
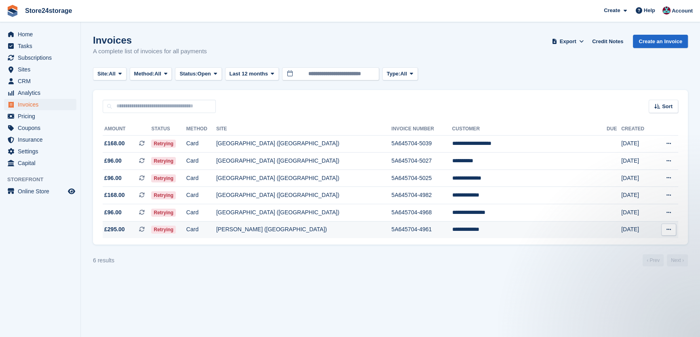
click at [506, 227] on td "**********" at bounding box center [529, 229] width 154 height 17
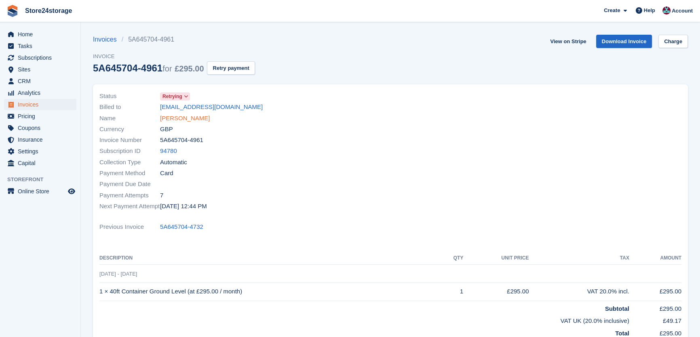
click at [192, 117] on link "[PERSON_NAME]" at bounding box center [185, 118] width 50 height 9
